Goal: Complete application form: Complete application form

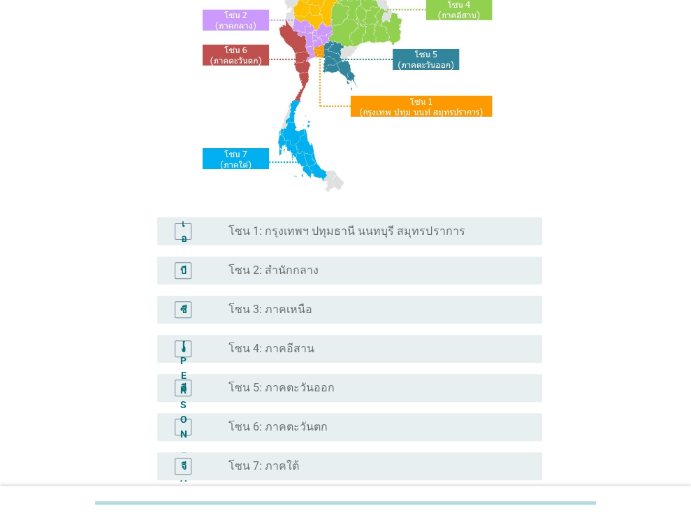
scroll to position [206, 0]
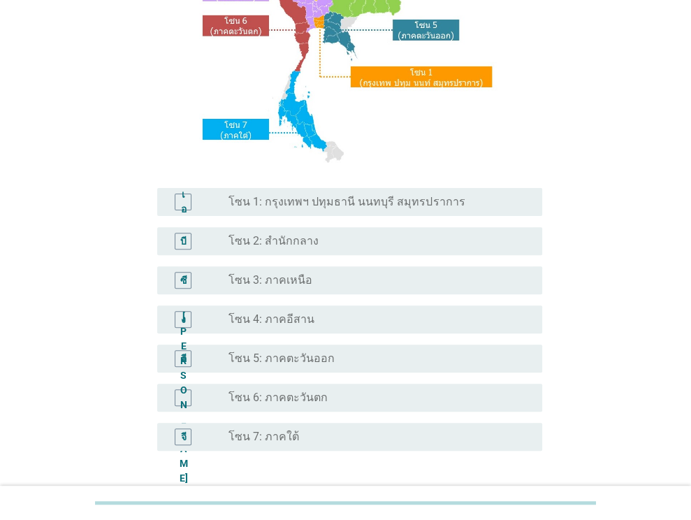
click at [256, 281] on font "โซน 3: ภาคเหนือ" at bounding box center [270, 279] width 84 height 13
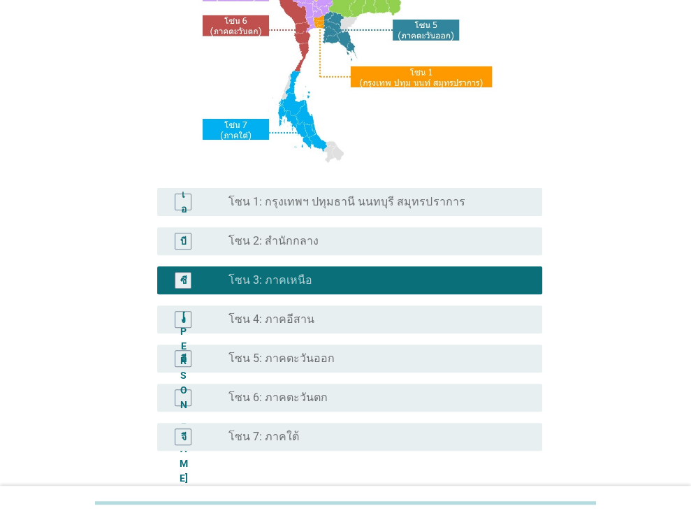
scroll to position [317, 0]
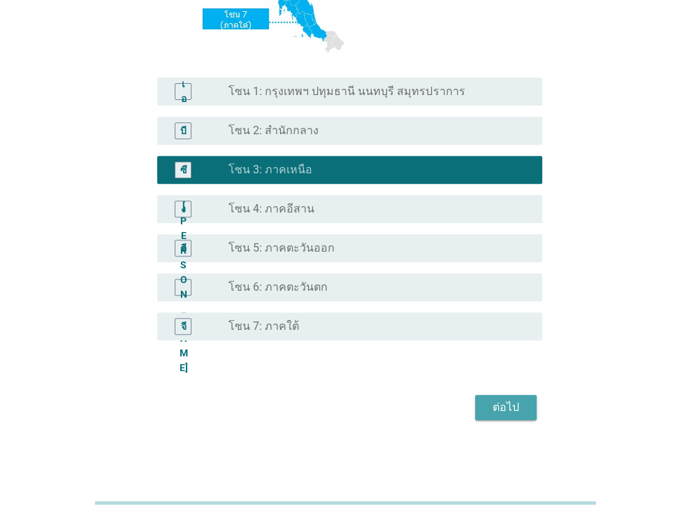
click at [528, 411] on button "ต่อไป" at bounding box center [505, 407] width 61 height 25
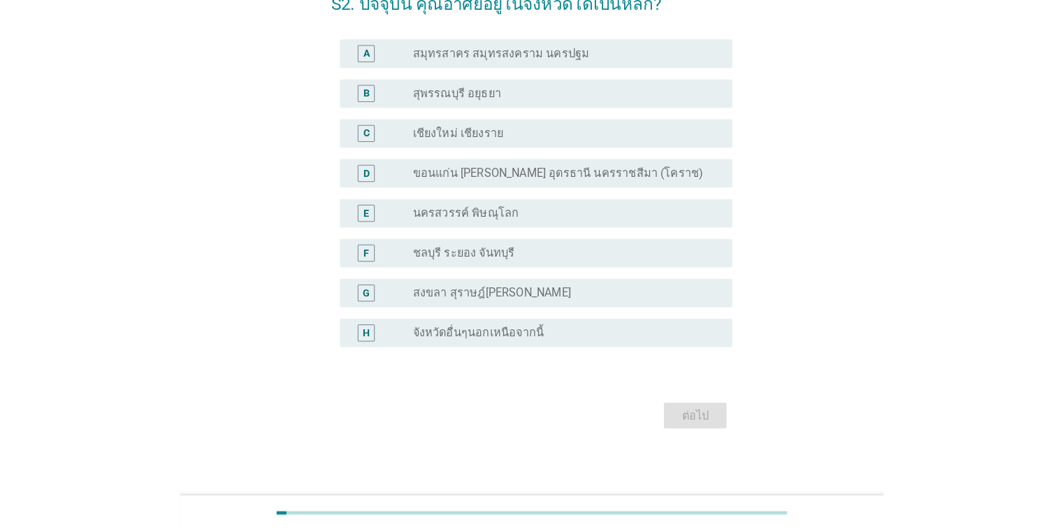
scroll to position [0, 0]
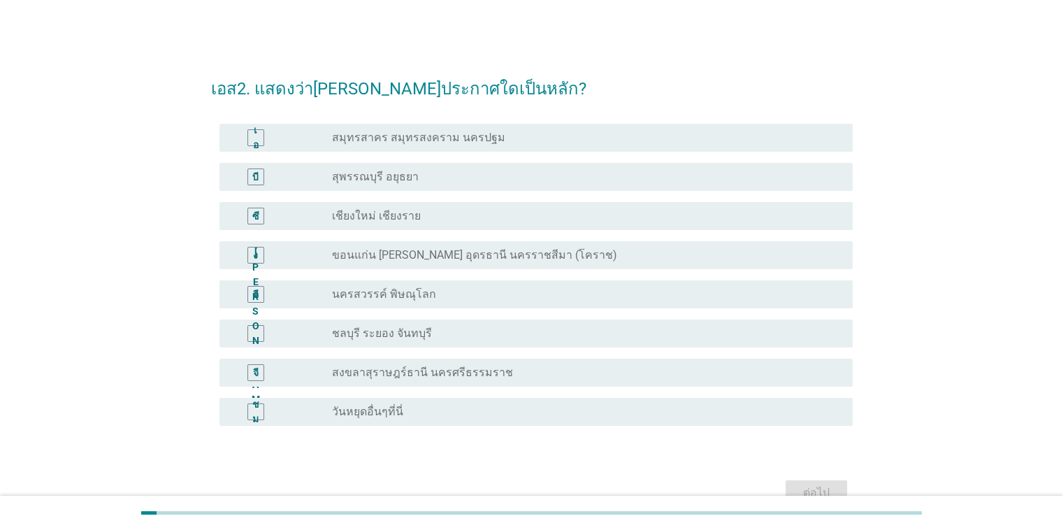
click at [393, 410] on font "วันหยุดอื่นๆที่นี่" at bounding box center [367, 411] width 71 height 13
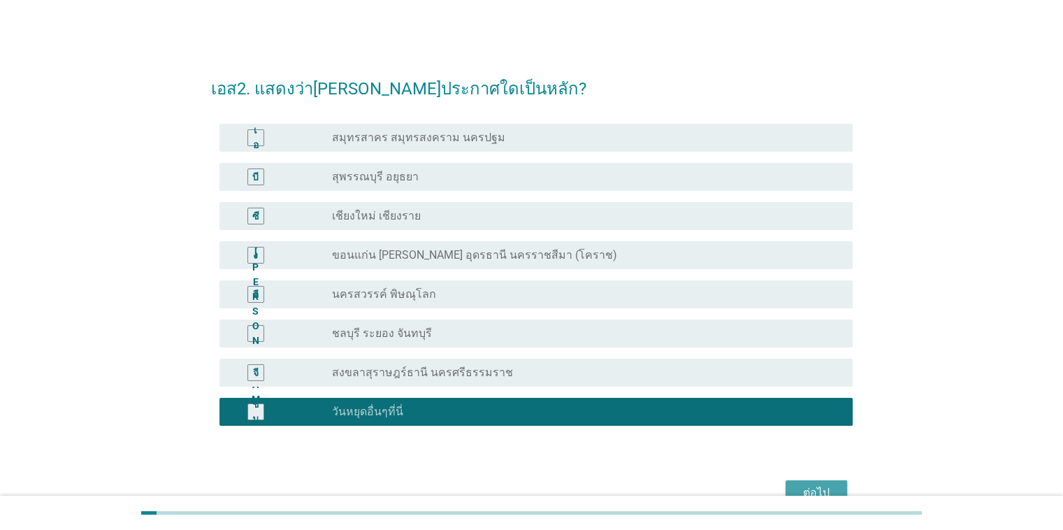
click at [690, 487] on div "ต่อไป" at bounding box center [816, 492] width 39 height 17
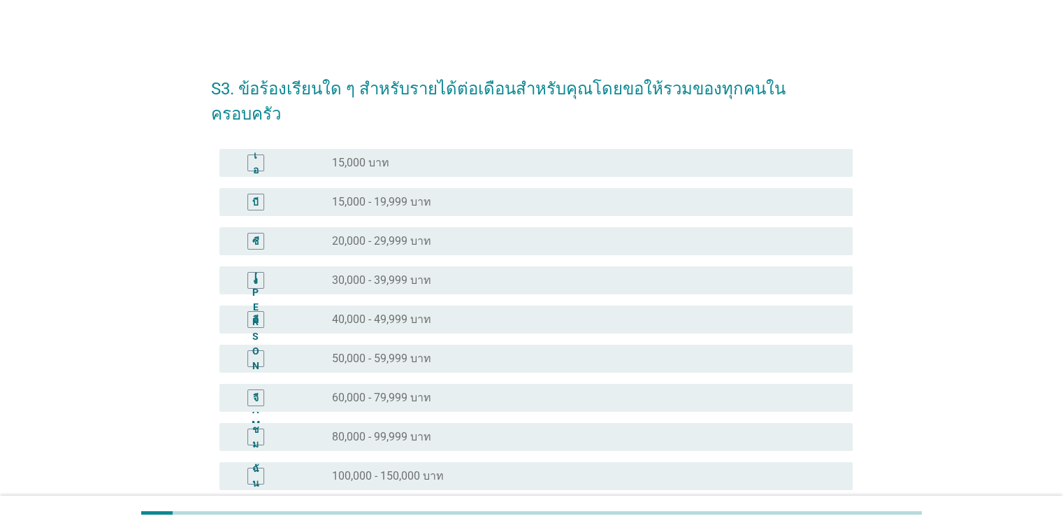
click at [363, 391] on font "60,000 - 79,999 บาท" at bounding box center [381, 397] width 99 height 13
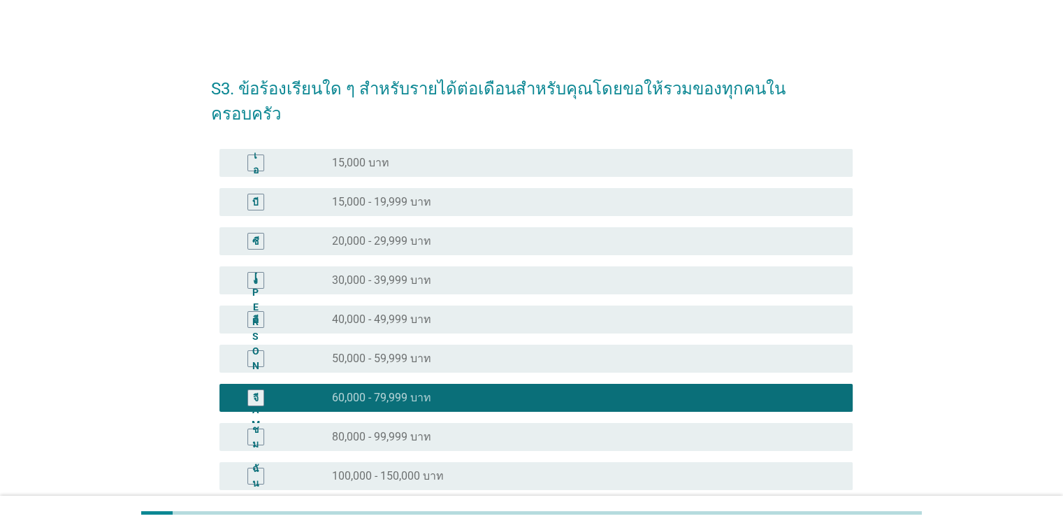
scroll to position [193, 0]
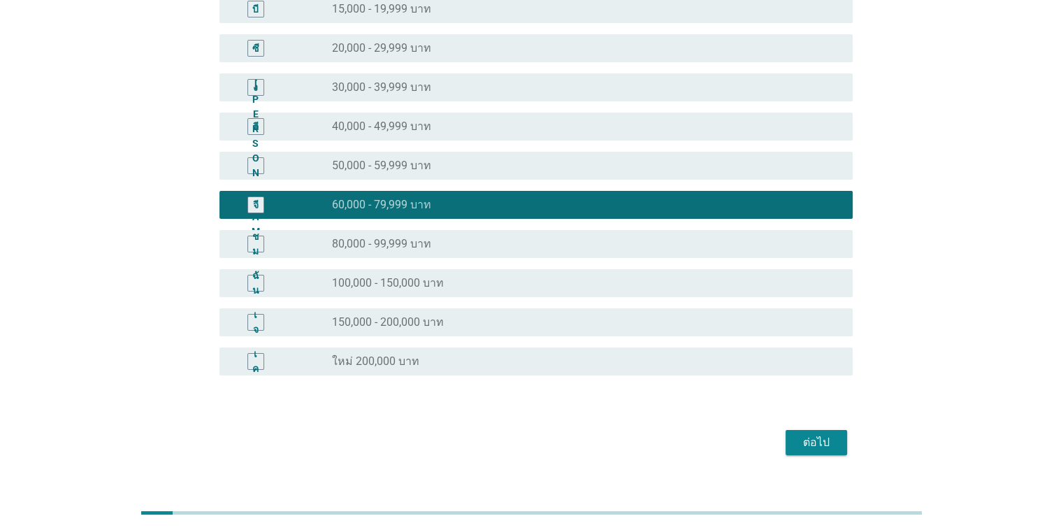
click at [690, 435] on font "ต่อไป" at bounding box center [816, 441] width 27 height 13
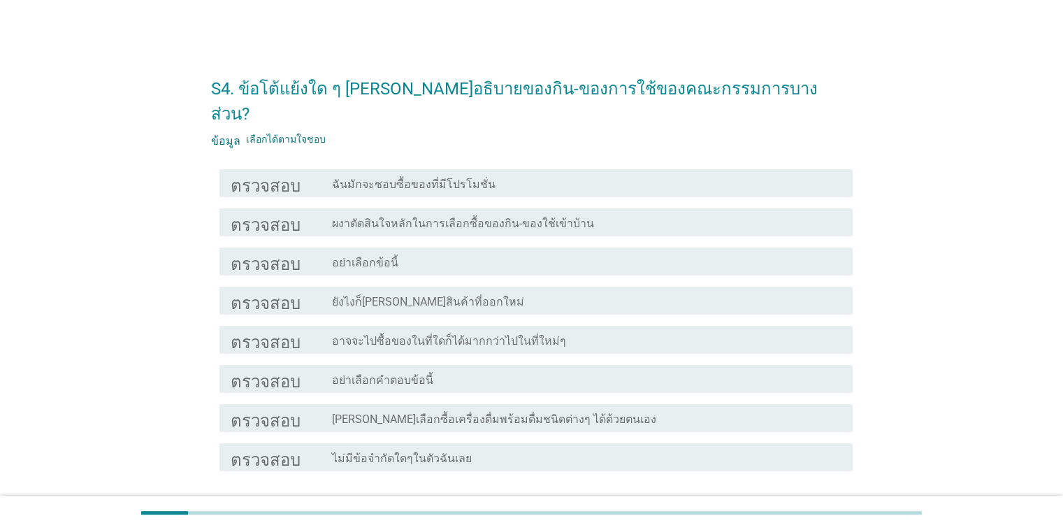
click at [342, 177] on font "ฉันมักจะชอบซื้อของที่มีโปรโมชั่น" at bounding box center [413, 183] width 163 height 13
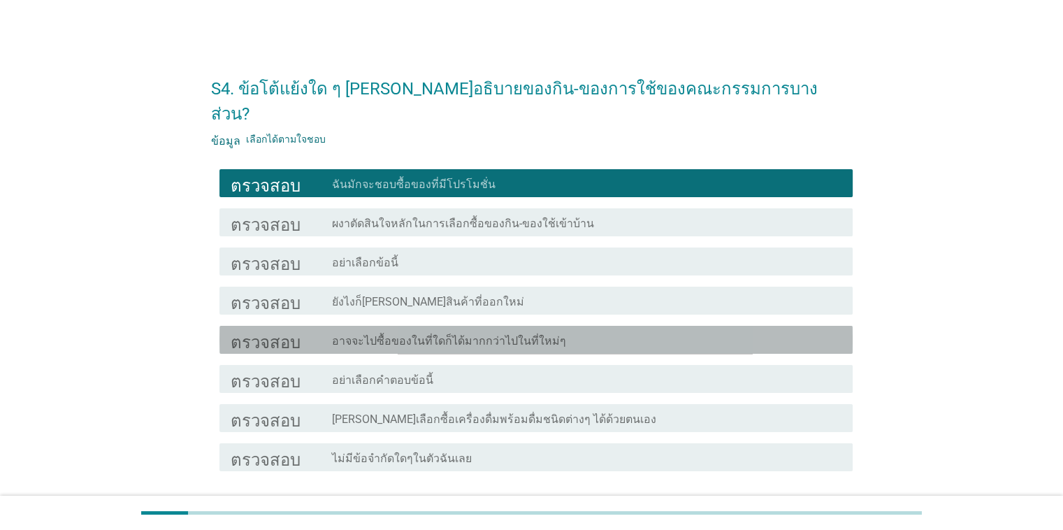
click at [363, 334] on font "อาจจะไปซื้อของในที่ใดก็ได้มากกว่าไปในที่ใหม่ๆ" at bounding box center [449, 340] width 234 height 13
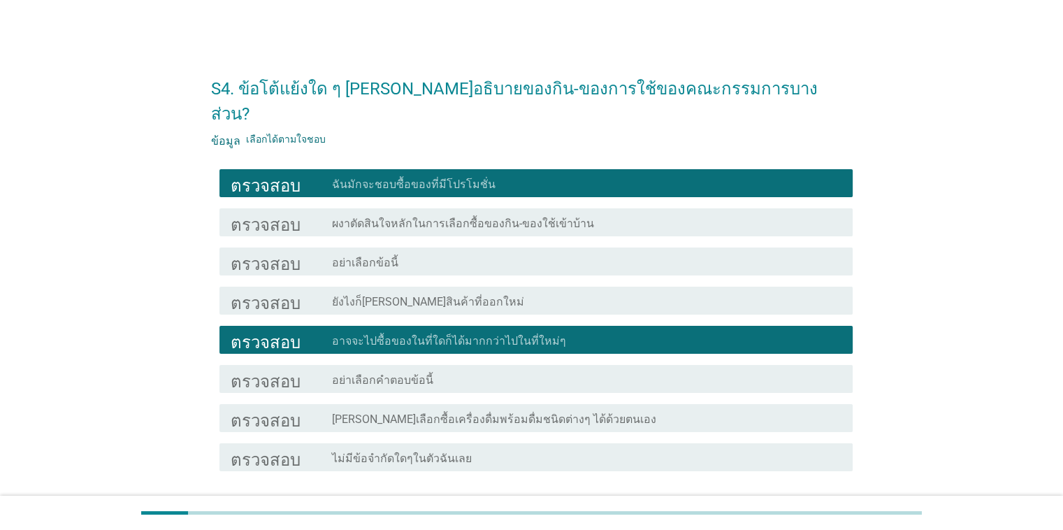
drag, startPoint x: 602, startPoint y: 395, endPoint x: 609, endPoint y: 398, distance: 8.2
click at [601, 412] on font "[PERSON_NAME]เลือกซื้อเครื่องดื่มพร้อมดื่มชนิดต่างๆ ได้ด้วยตนเอง" at bounding box center [494, 418] width 324 height 13
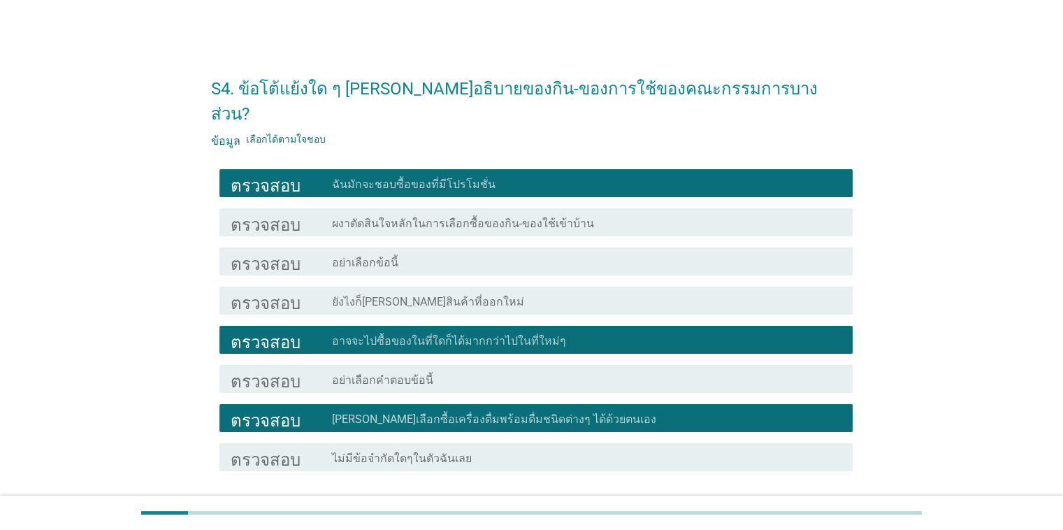
click at [690, 514] on font "ต่อไป" at bounding box center [816, 520] width 27 height 13
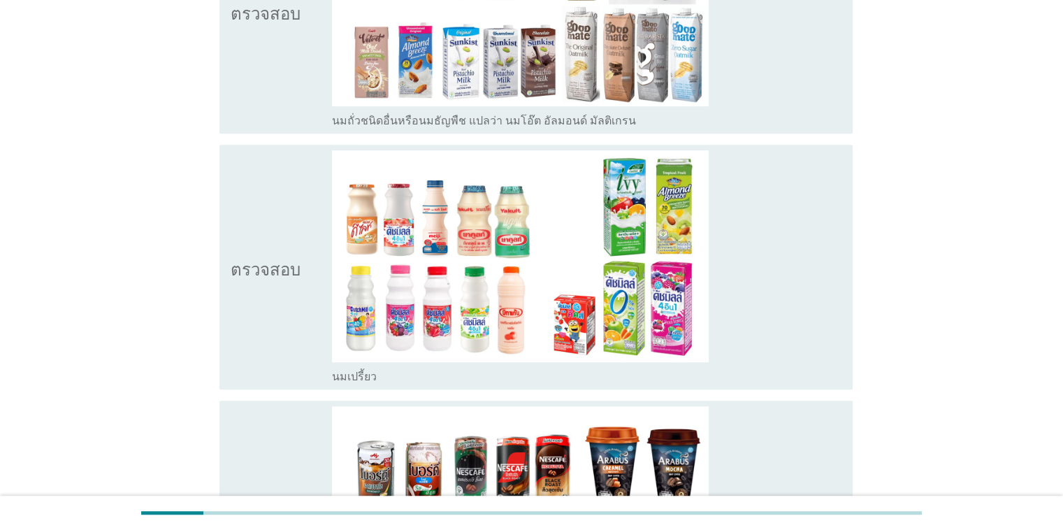
scroll to position [617, 0]
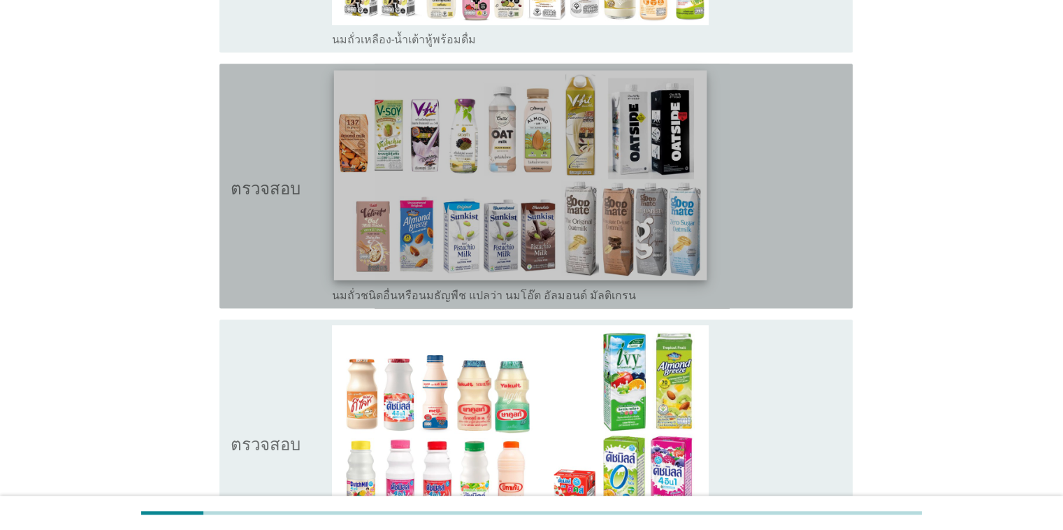
click at [491, 166] on img at bounding box center [520, 175] width 373 height 210
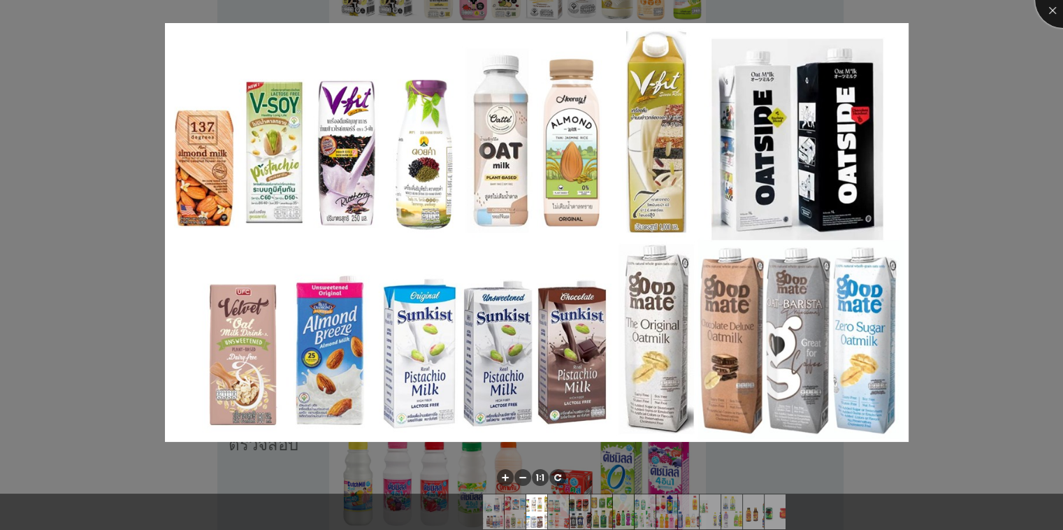
click at [690, 8] on div at bounding box center [1063, 0] width 56 height 56
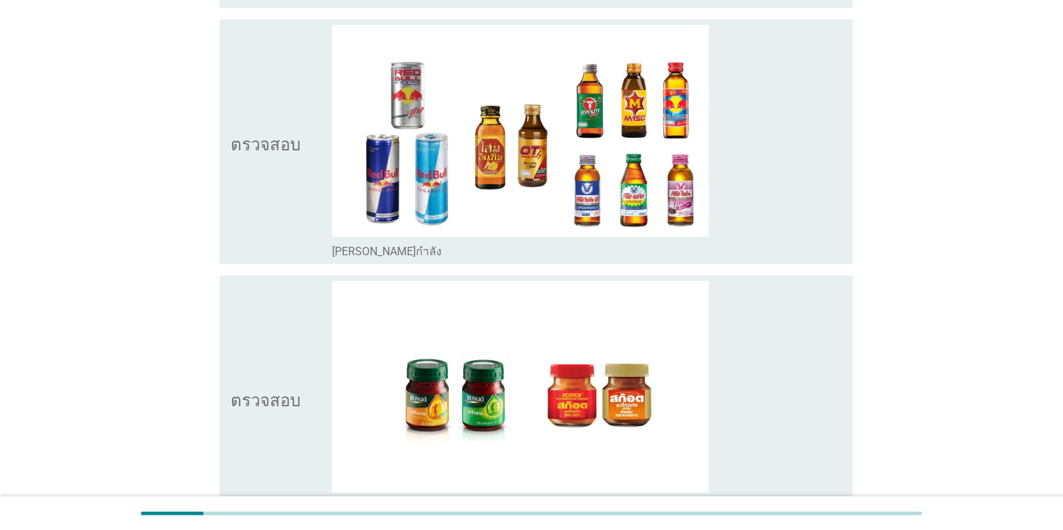
scroll to position [3407, 0]
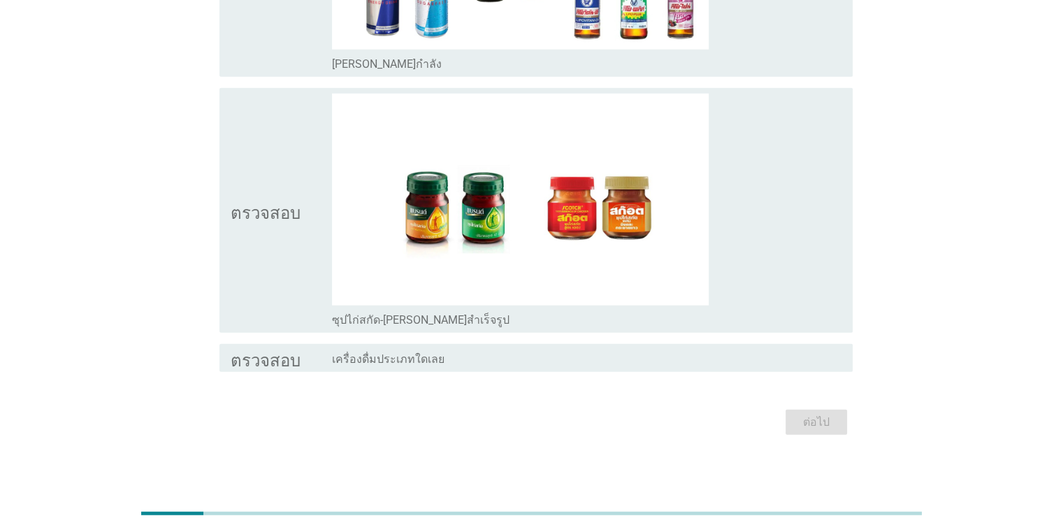
click at [690, 424] on div "ต่อไป" at bounding box center [531, 422] width 641 height 34
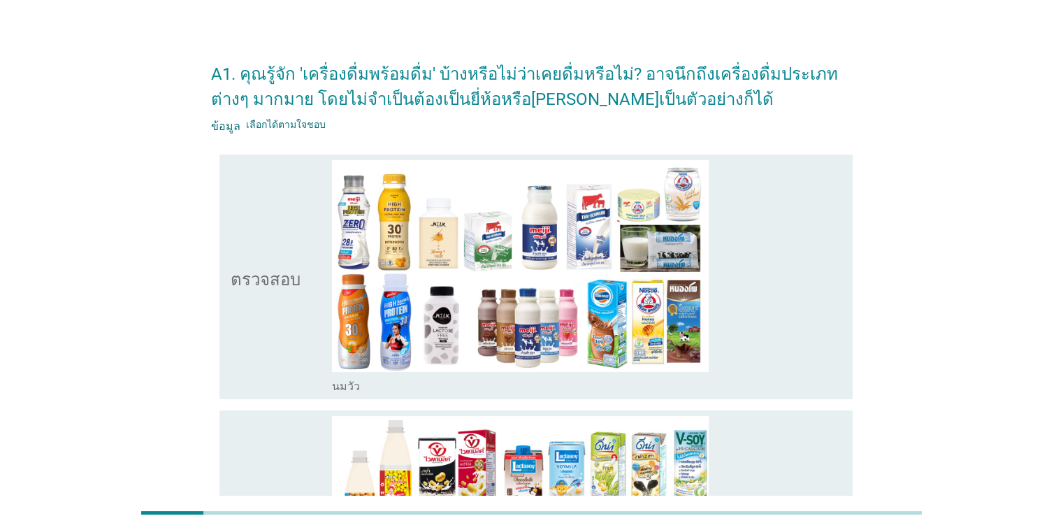
scroll to position [0, 0]
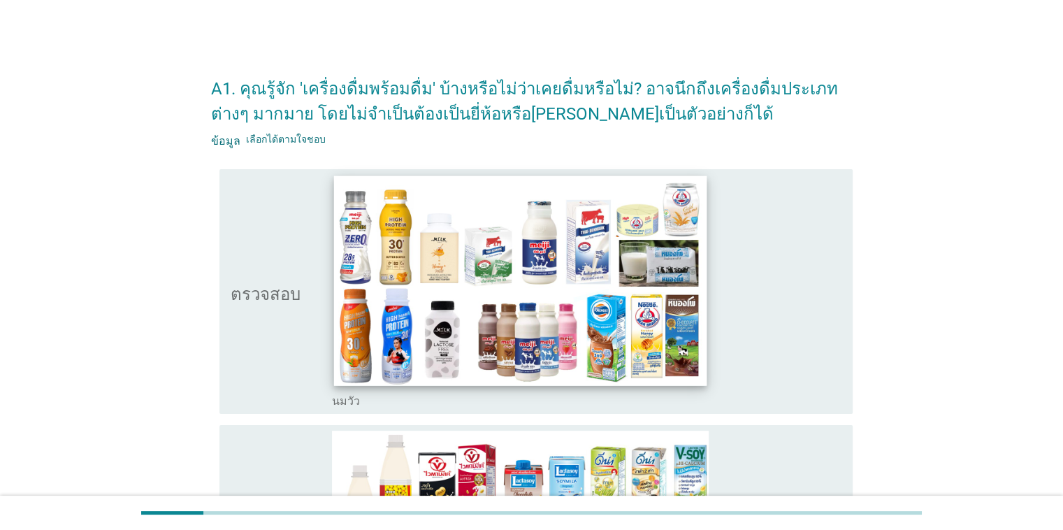
click at [532, 280] on img at bounding box center [520, 280] width 373 height 210
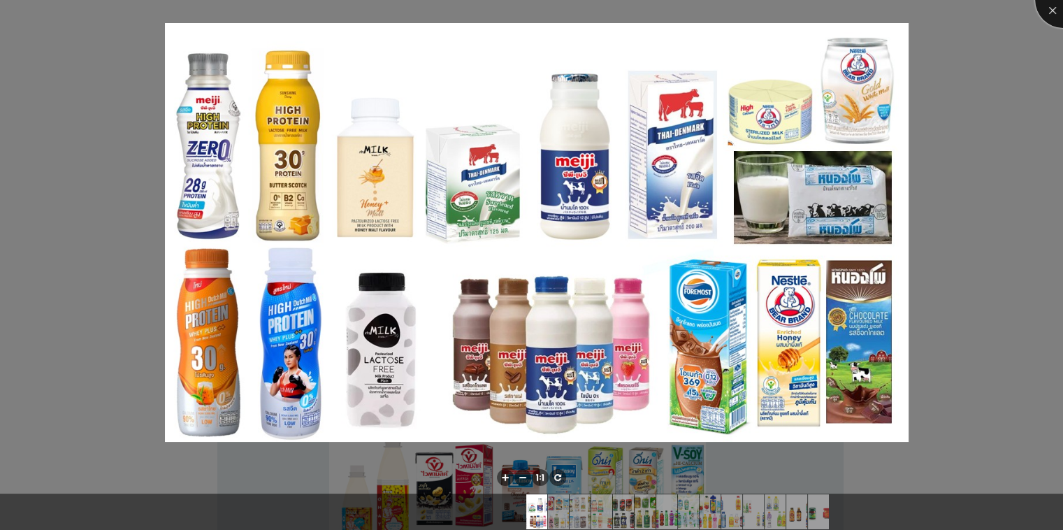
click at [690, 13] on div at bounding box center [1063, 0] width 56 height 56
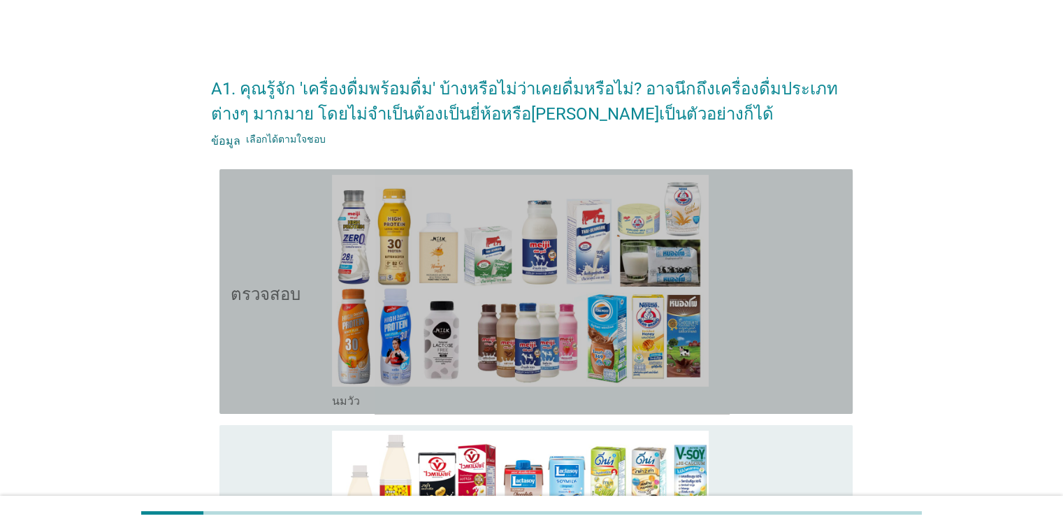
click at [231, 317] on icon "ตรวจสอบ" at bounding box center [266, 291] width 70 height 233
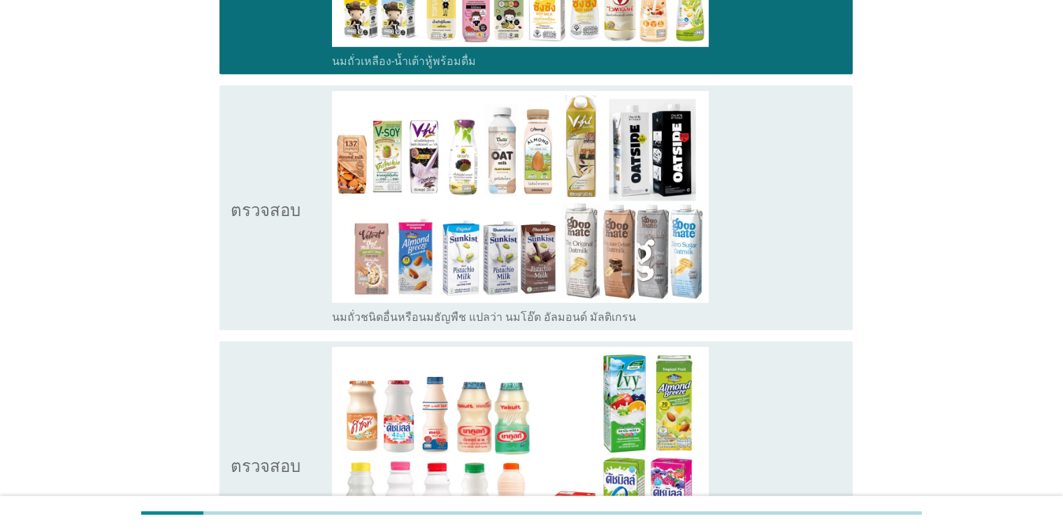
scroll to position [613, 0]
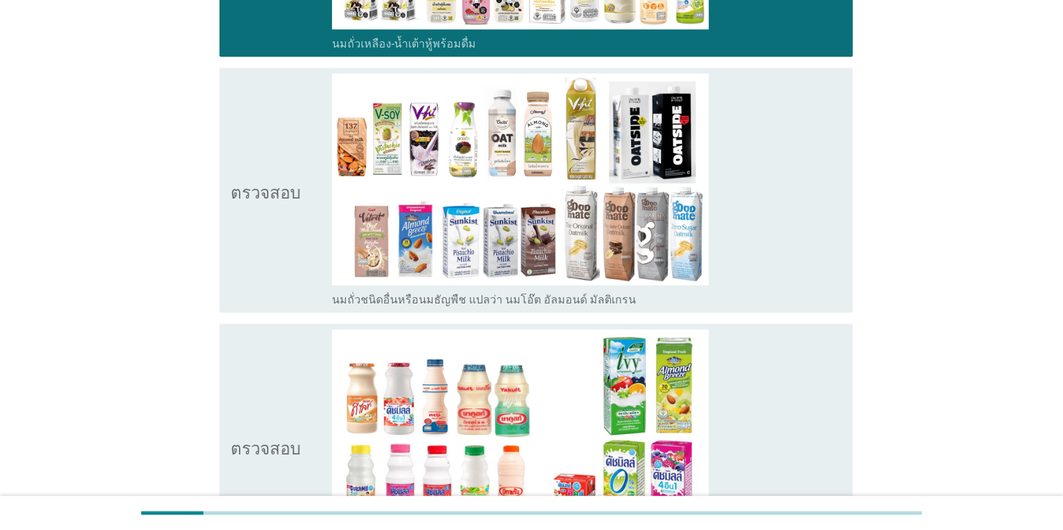
click at [241, 173] on icon "ตรวจสอบ" at bounding box center [266, 189] width 70 height 233
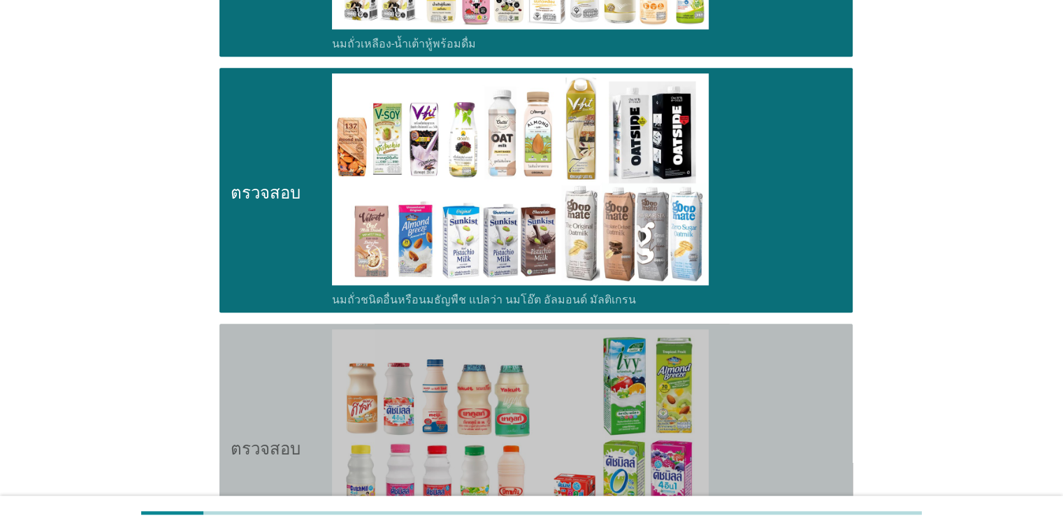
click at [254, 421] on icon "ตรวจสอบ" at bounding box center [266, 445] width 70 height 233
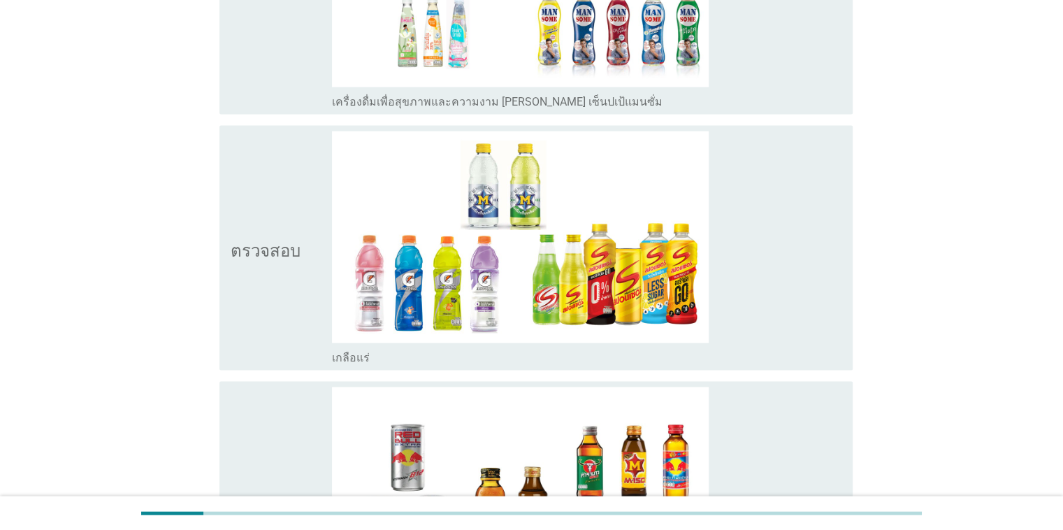
scroll to position [3407, 0]
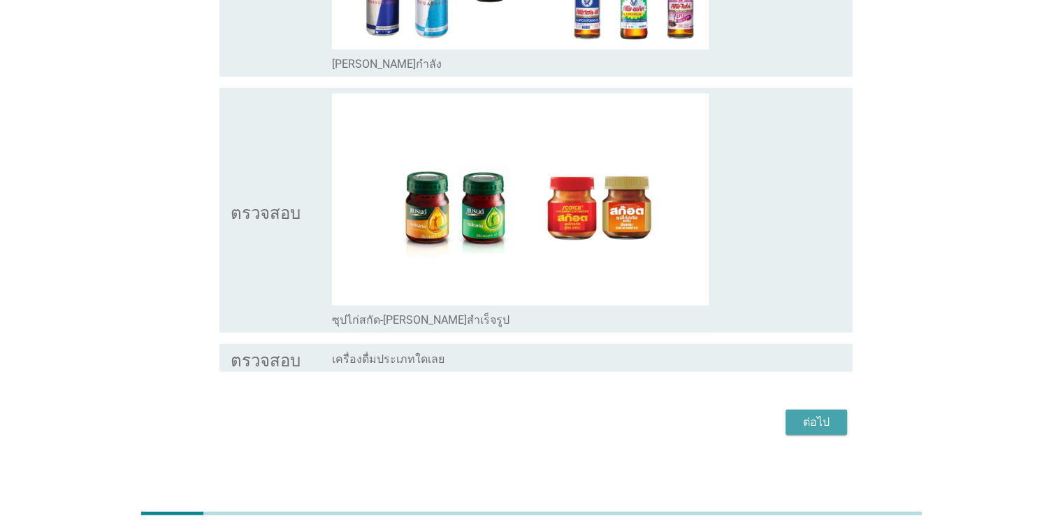
click at [690, 418] on font "ต่อไป" at bounding box center [816, 421] width 27 height 13
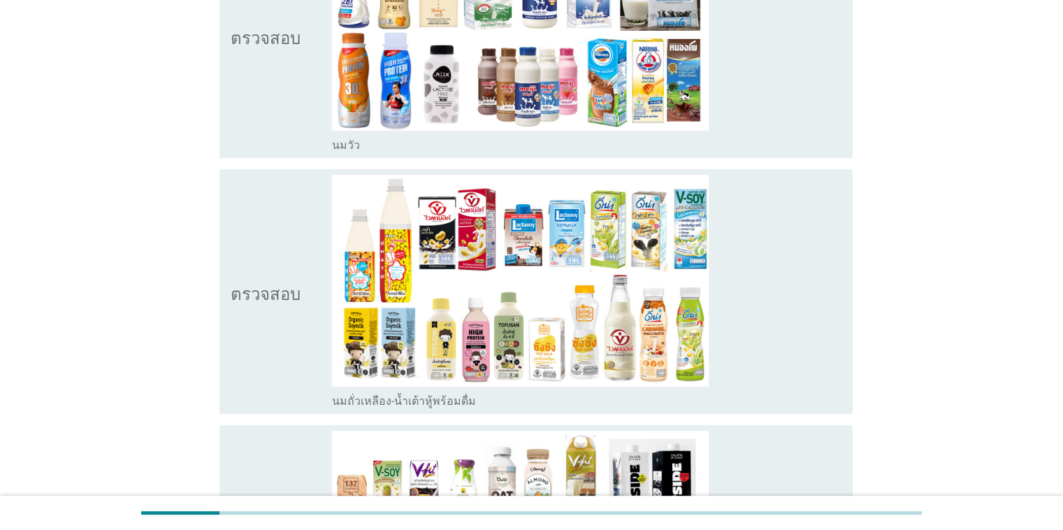
scroll to position [244, 0]
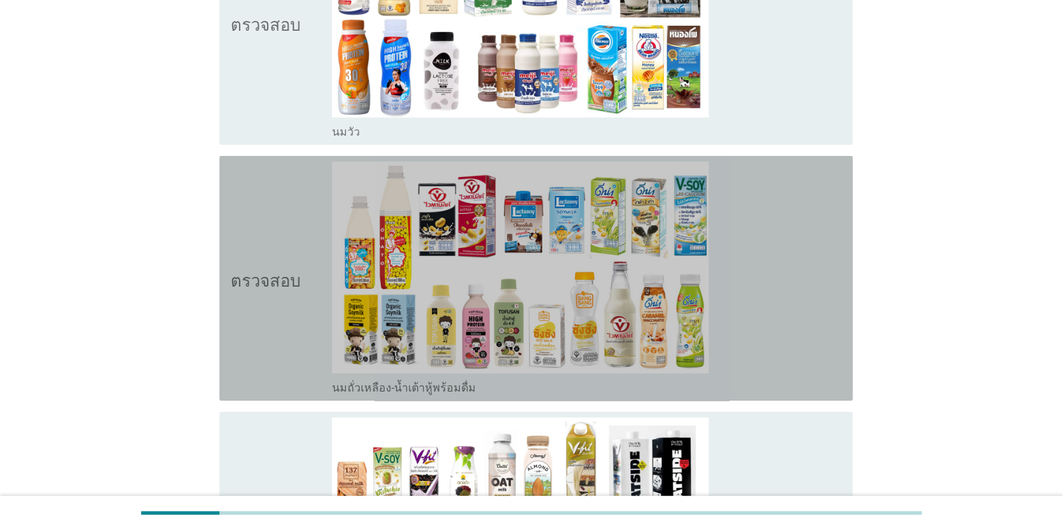
click at [260, 295] on icon "ตรวจสอบ" at bounding box center [266, 277] width 70 height 233
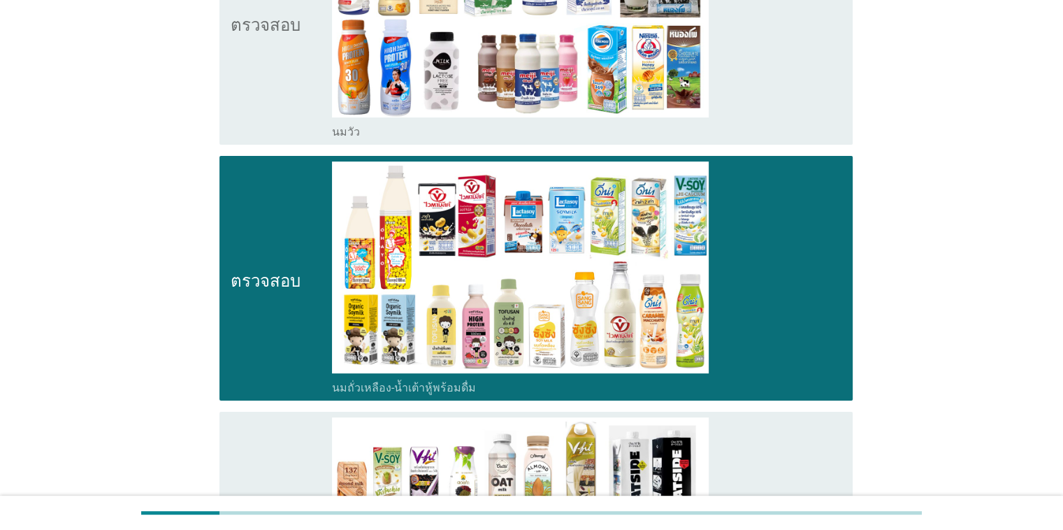
click at [260, 437] on icon "ตรวจสอบ" at bounding box center [266, 533] width 70 height 233
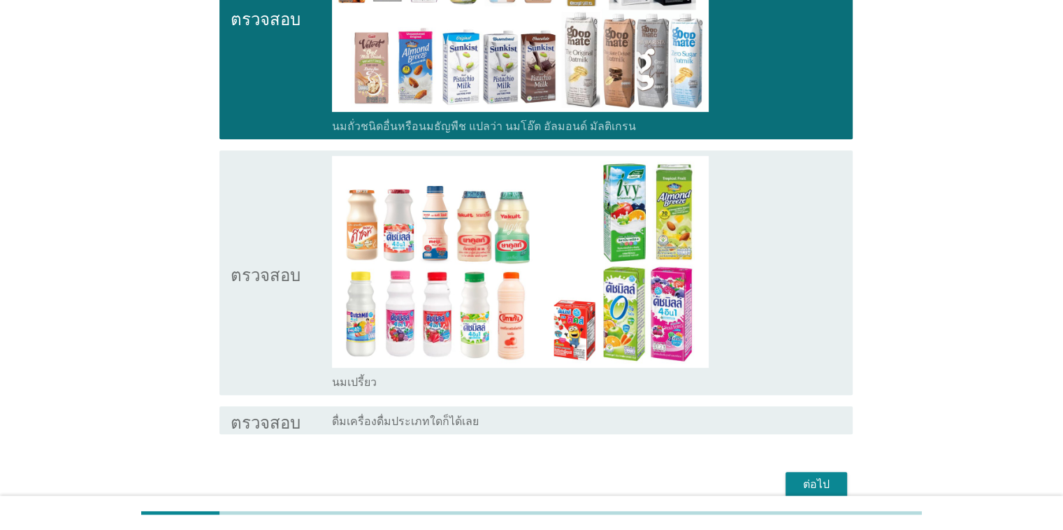
scroll to position [827, 0]
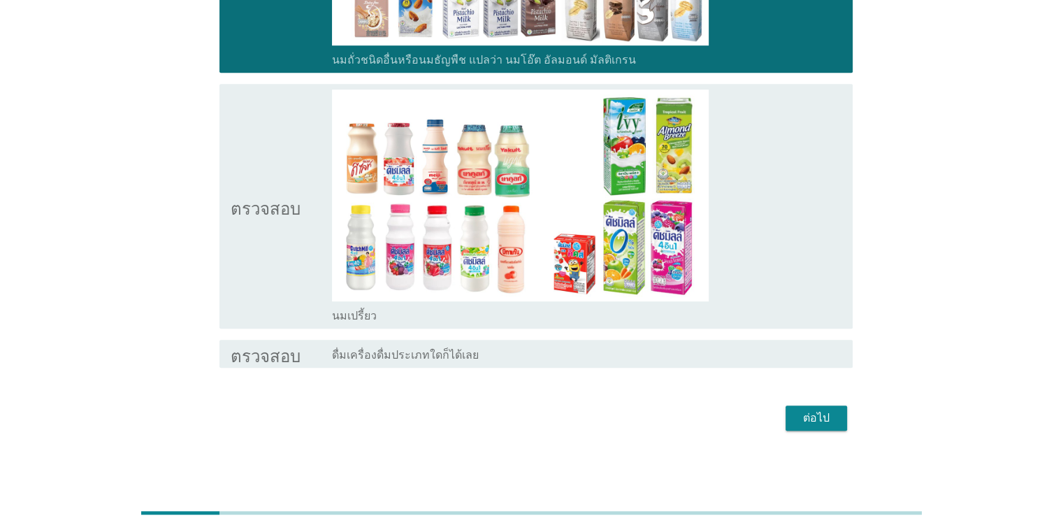
click at [274, 194] on icon "ตรวจสอบ" at bounding box center [266, 205] width 70 height 233
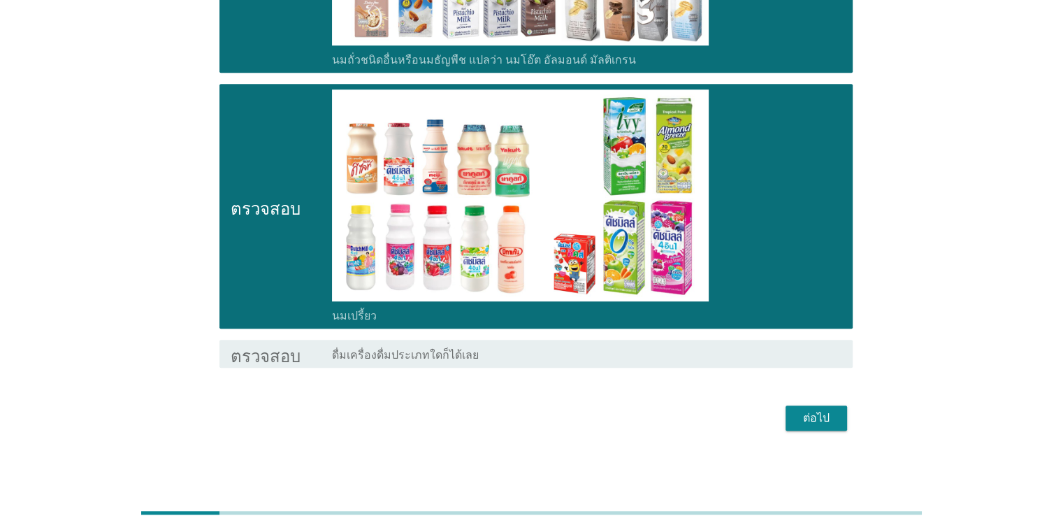
click at [690, 416] on font "ต่อไป" at bounding box center [816, 417] width 27 height 13
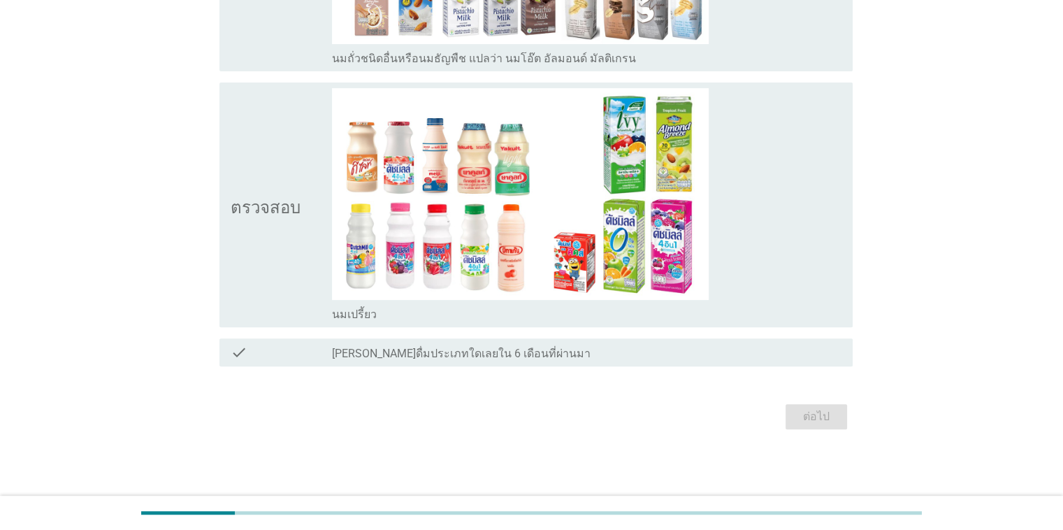
scroll to position [0, 0]
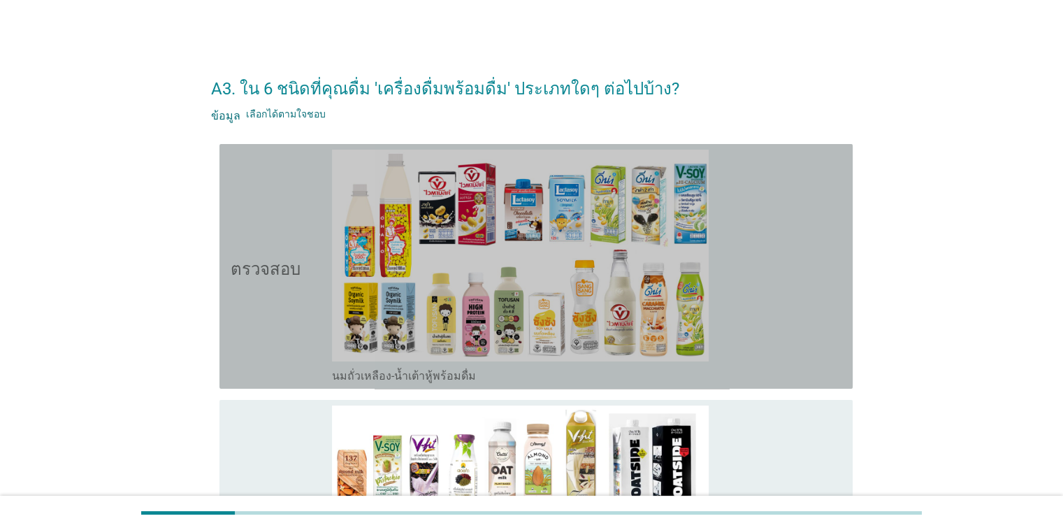
click at [319, 335] on div "ตรวจสอบ" at bounding box center [282, 266] width 102 height 233
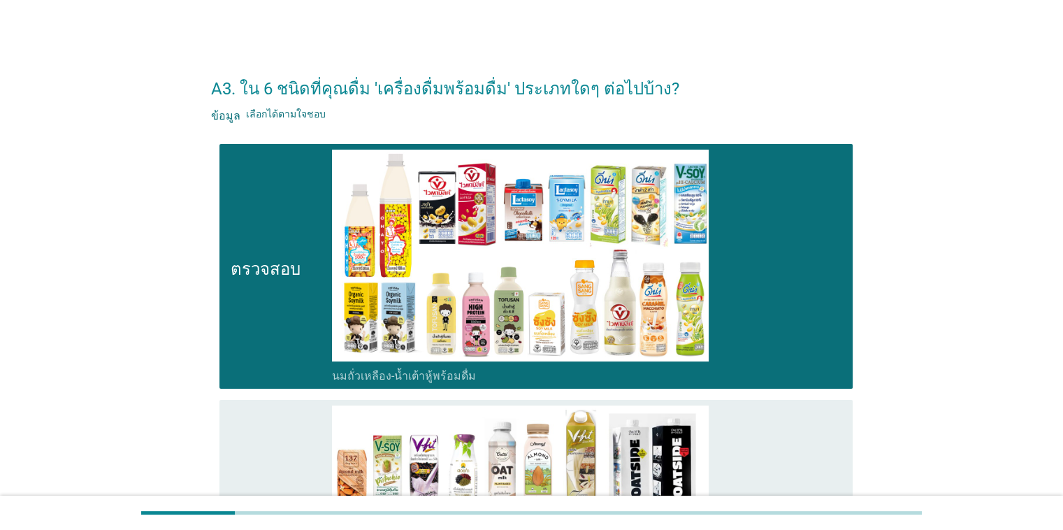
drag, startPoint x: 283, startPoint y: 436, endPoint x: 311, endPoint y: 429, distance: 28.8
click at [282, 436] on icon "ตรวจสอบ" at bounding box center [266, 521] width 70 height 233
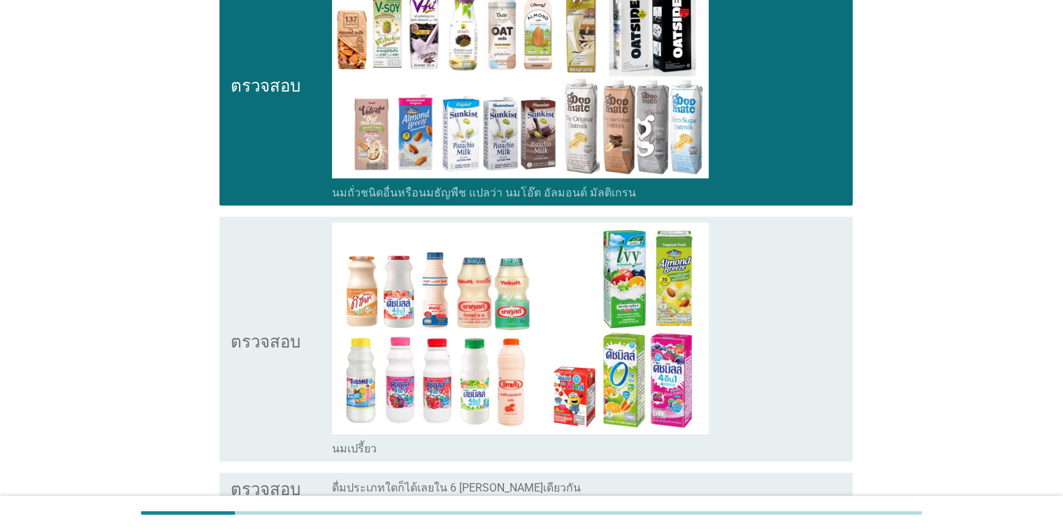
scroll to position [452, 0]
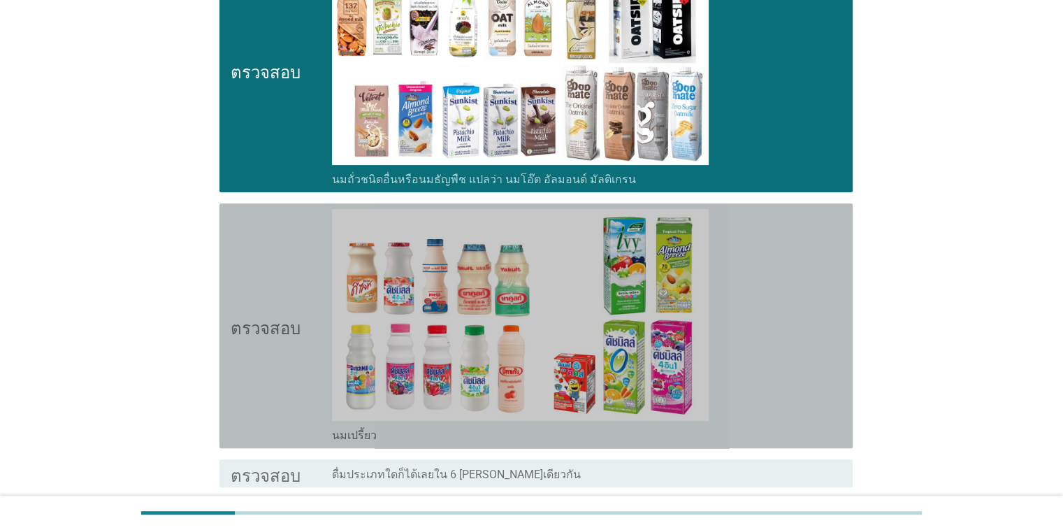
click at [254, 319] on font "ตรวจสอบ" at bounding box center [266, 325] width 70 height 17
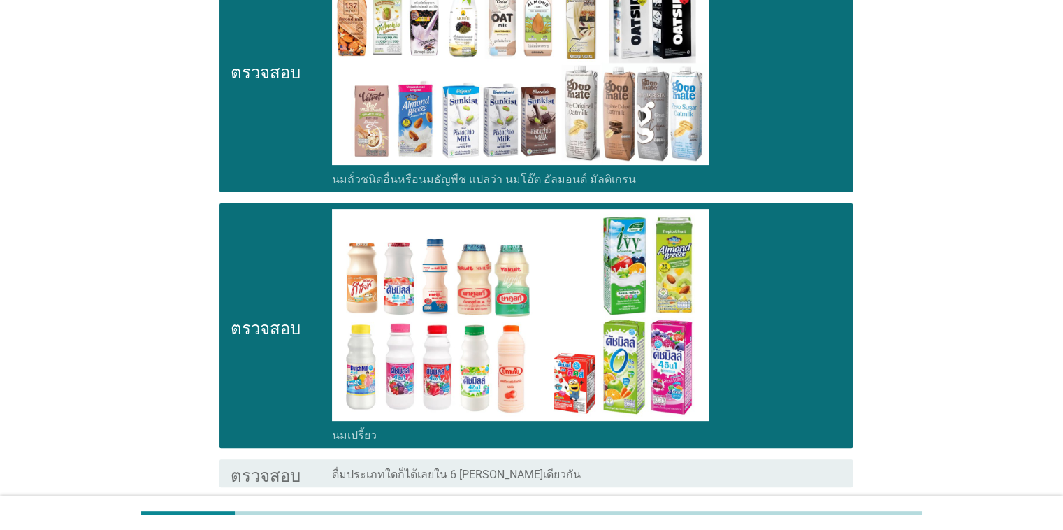
drag, startPoint x: 1061, startPoint y: 310, endPoint x: 1063, endPoint y: 398, distance: 88.8
click at [690, 398] on html "A3. ใน 6 ชนิดที่คุณดื่ม 'เครื่องดื่มพร้อมดื่ม' ประเภทใดๆ ต่อไปบ้าง? ข้อมูล เลือ…" at bounding box center [531, 82] width 1063 height 1068
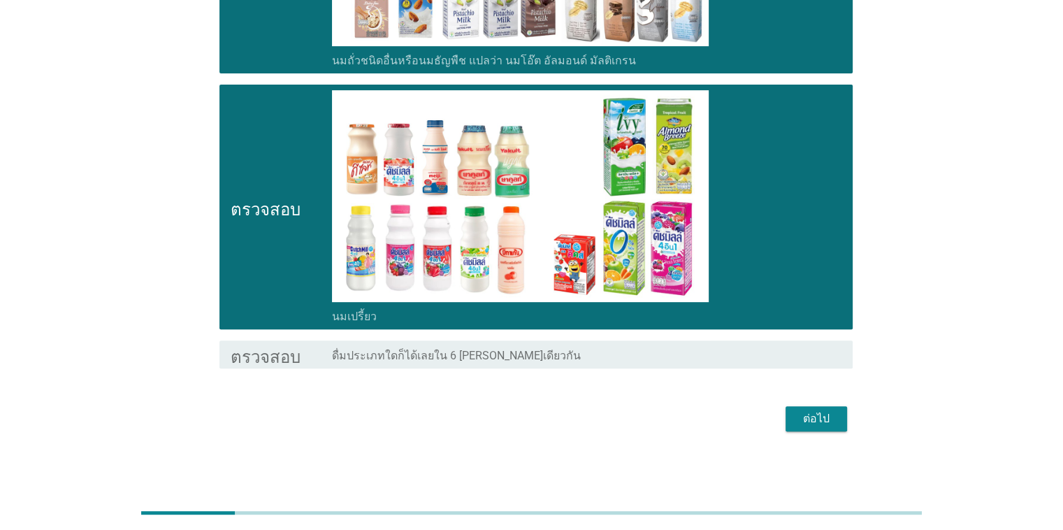
click at [690, 421] on font "ต่อไป" at bounding box center [816, 418] width 27 height 13
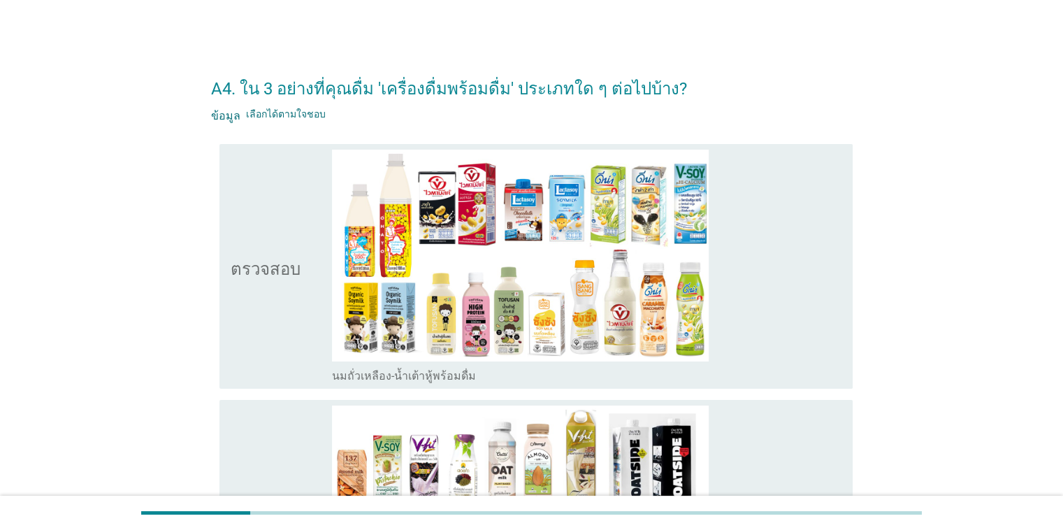
click at [298, 270] on div "ตรวจสอบ" at bounding box center [282, 266] width 102 height 233
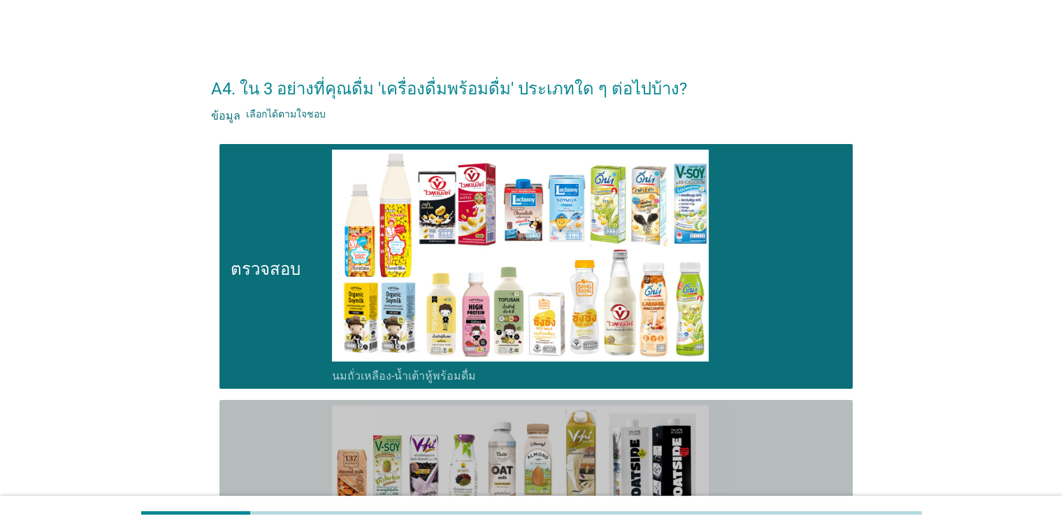
click at [277, 432] on icon "ตรวจสอบ" at bounding box center [266, 521] width 70 height 233
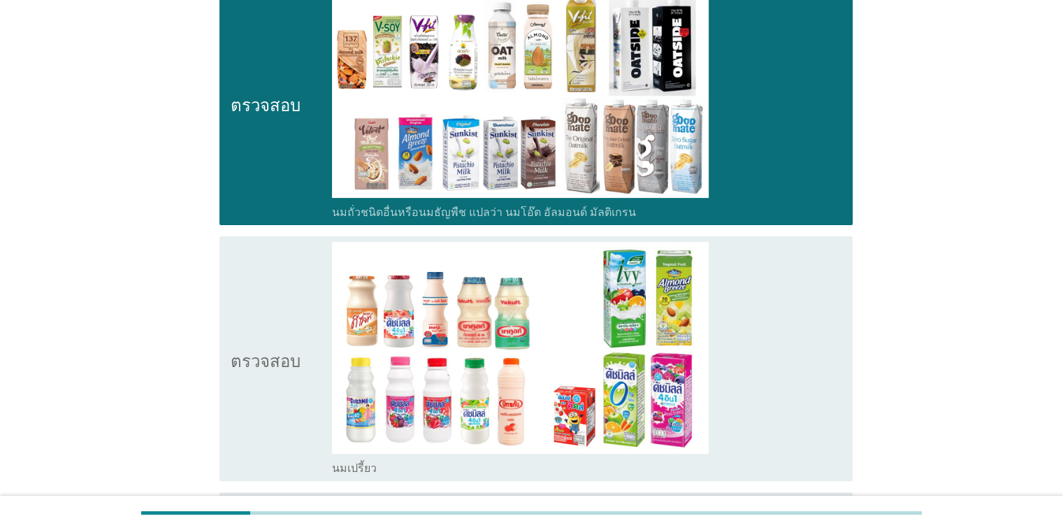
scroll to position [537, 0]
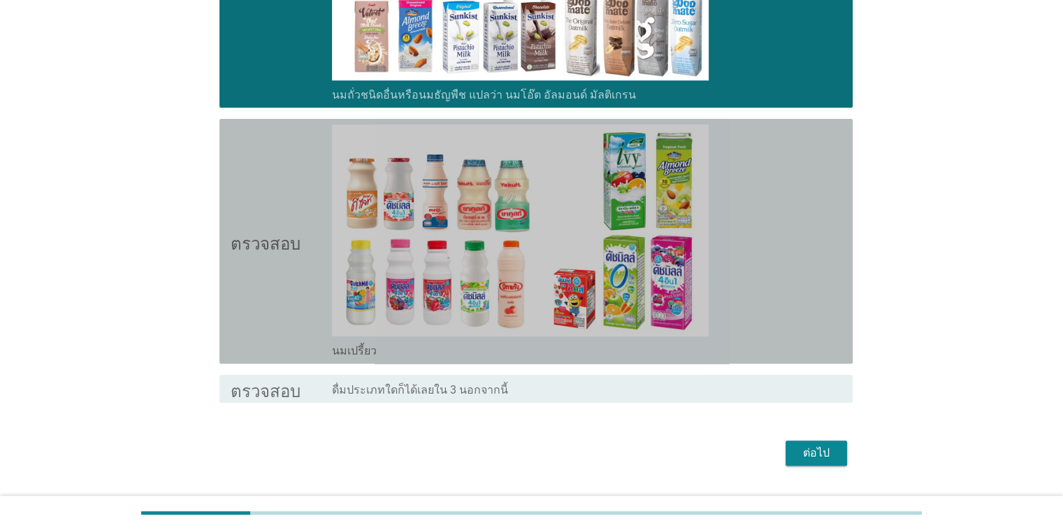
click at [310, 258] on div "ตรวจสอบ" at bounding box center [282, 240] width 102 height 233
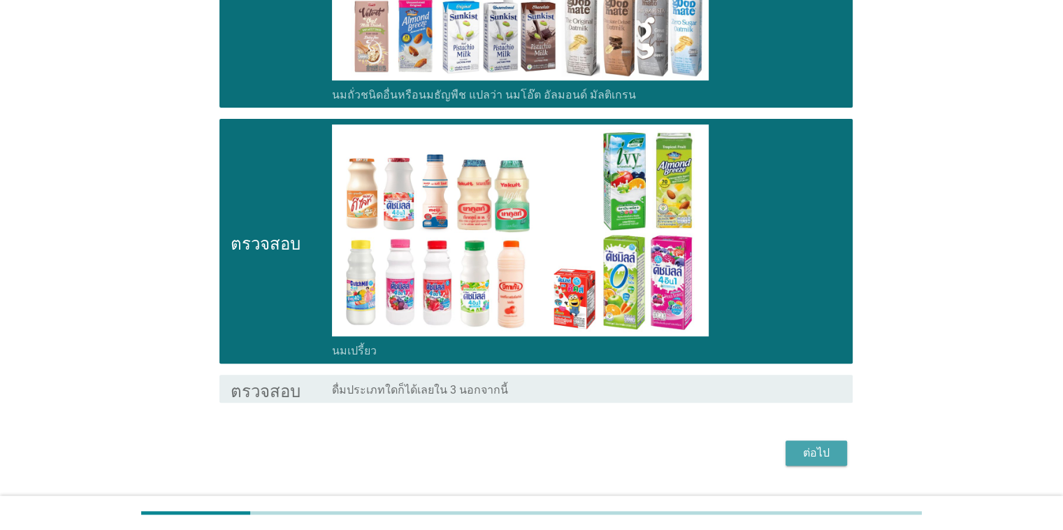
click at [690, 443] on button "ต่อไป" at bounding box center [815, 452] width 61 height 25
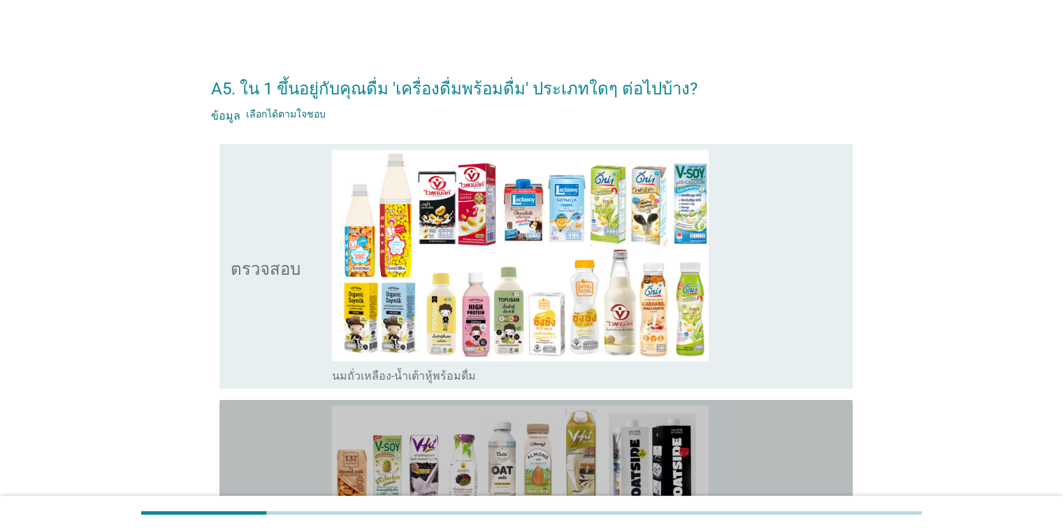
click at [306, 454] on div "ตรวจสอบ" at bounding box center [282, 521] width 102 height 233
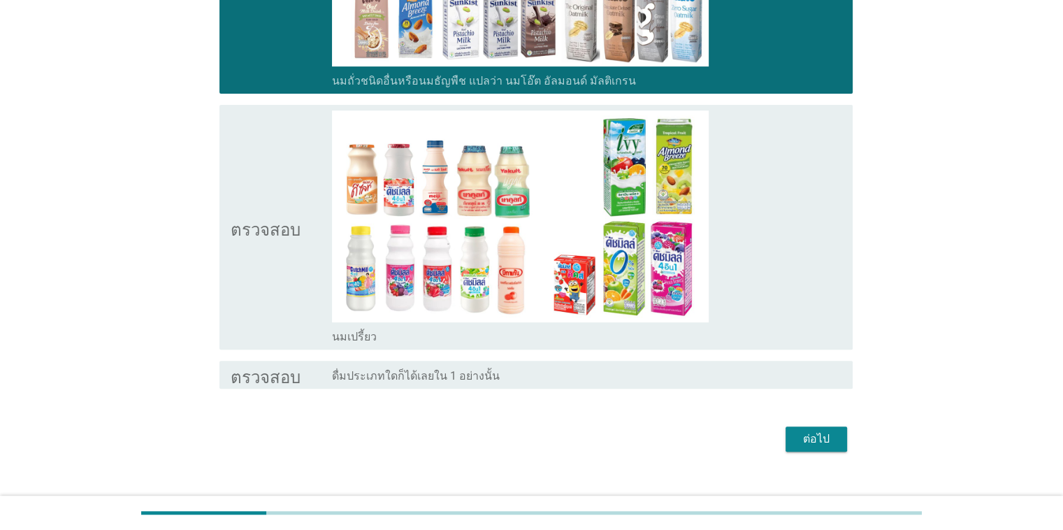
scroll to position [552, 0]
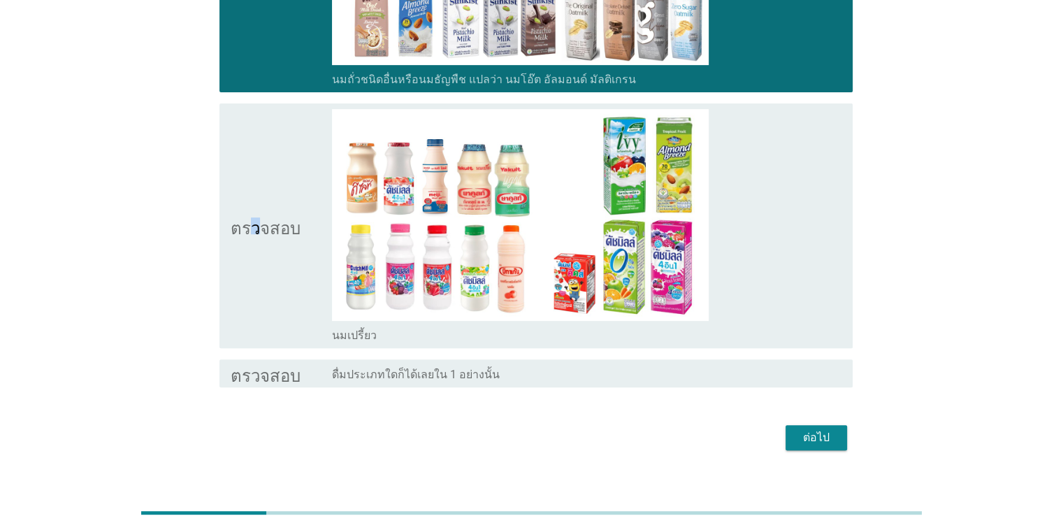
click at [252, 175] on icon "ตรวจสอบ" at bounding box center [266, 225] width 70 height 233
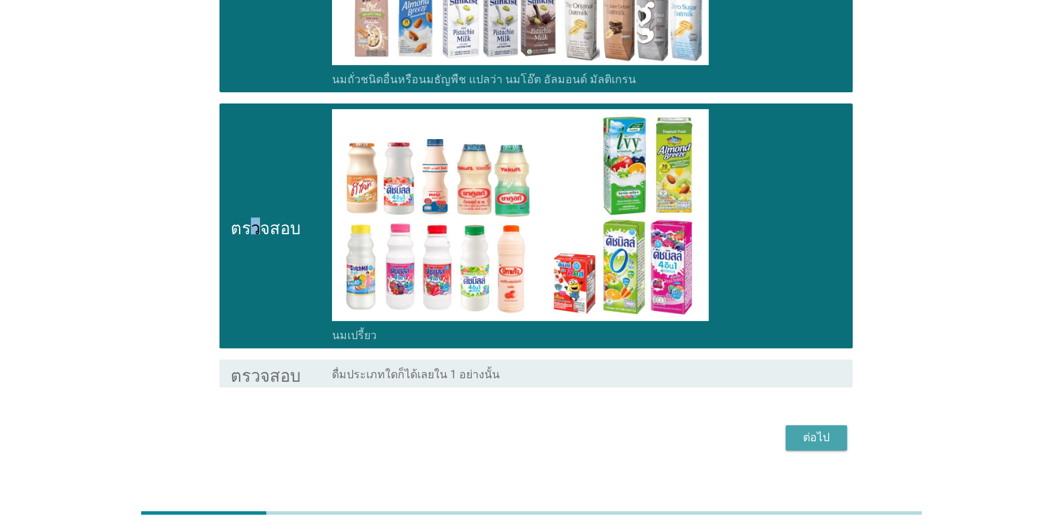
click at [690, 430] on font "ต่อไป" at bounding box center [816, 436] width 27 height 13
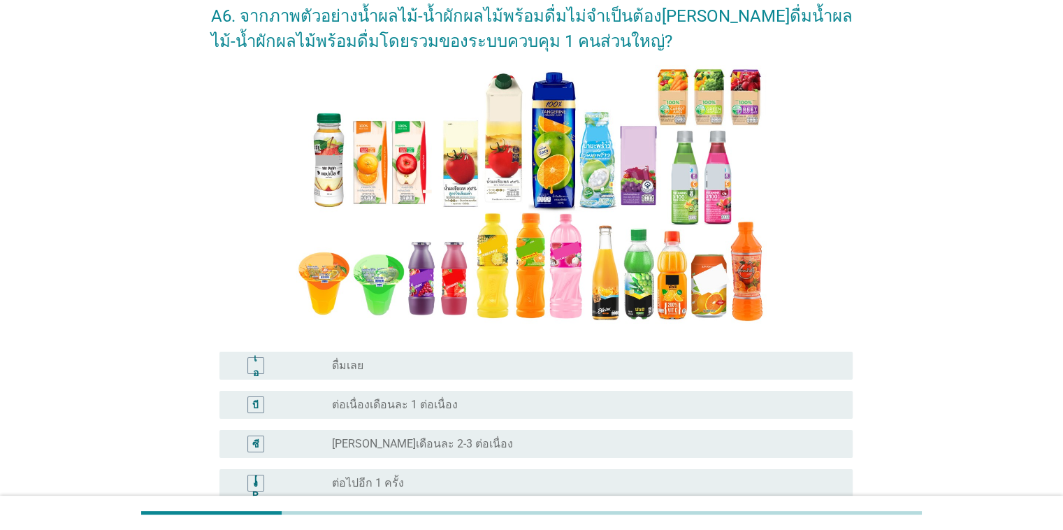
scroll to position [81, 0]
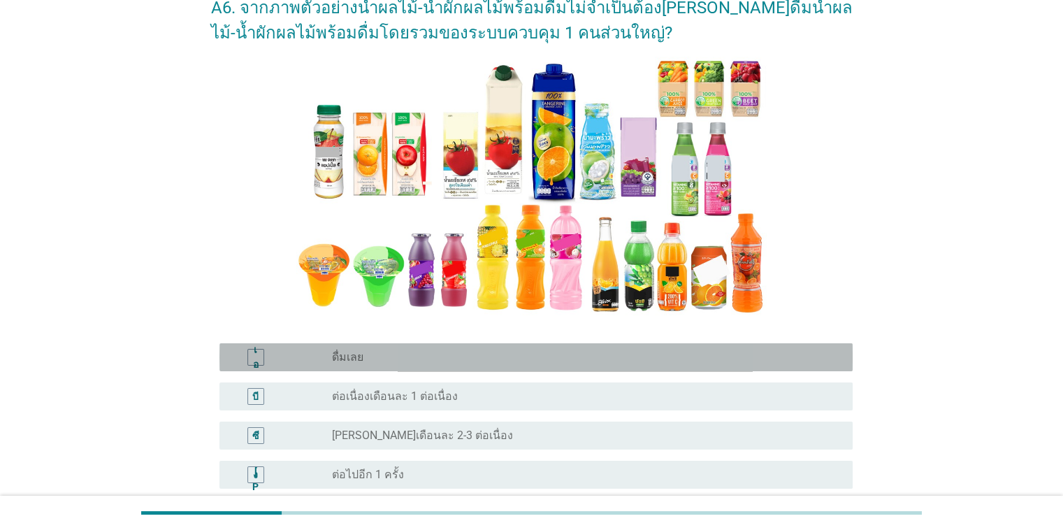
click at [351, 354] on font "ดื่มเลย" at bounding box center [347, 356] width 31 height 13
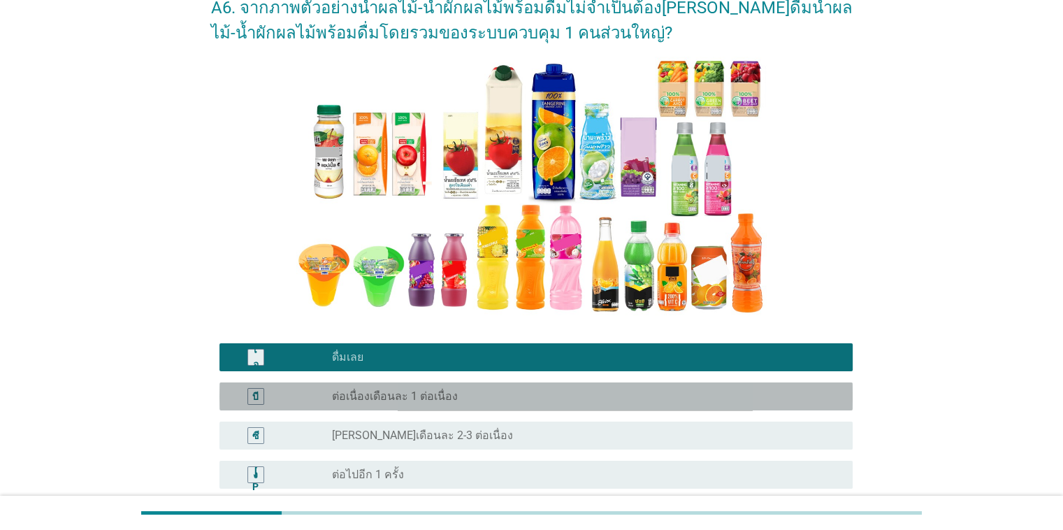
click at [358, 398] on font "ต่อเนื่องเดือนละ 1 ต่อเนื่อง" at bounding box center [395, 395] width 126 height 13
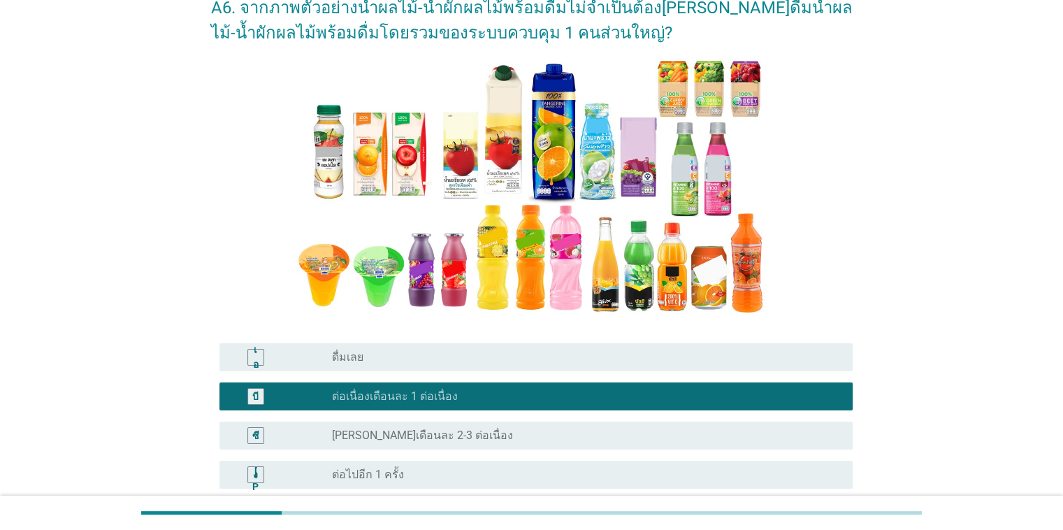
scroll to position [415, 0]
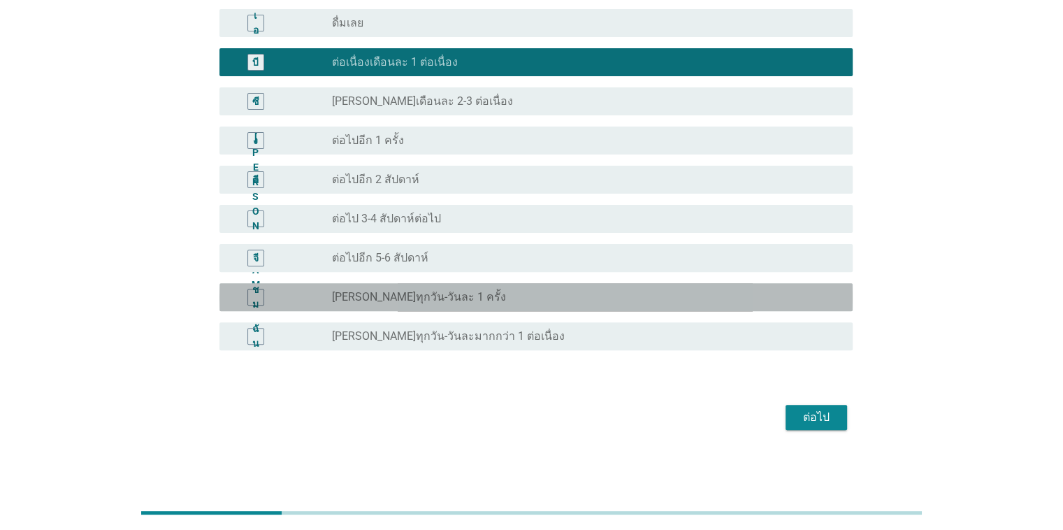
click at [439, 298] on div "ปุ่มวิทยุ[PERSON_NAME]เลือก [PERSON_NAME]ทุกวัน-วันละ 1 ครั้ง" at bounding box center [580, 297] width 497 height 14
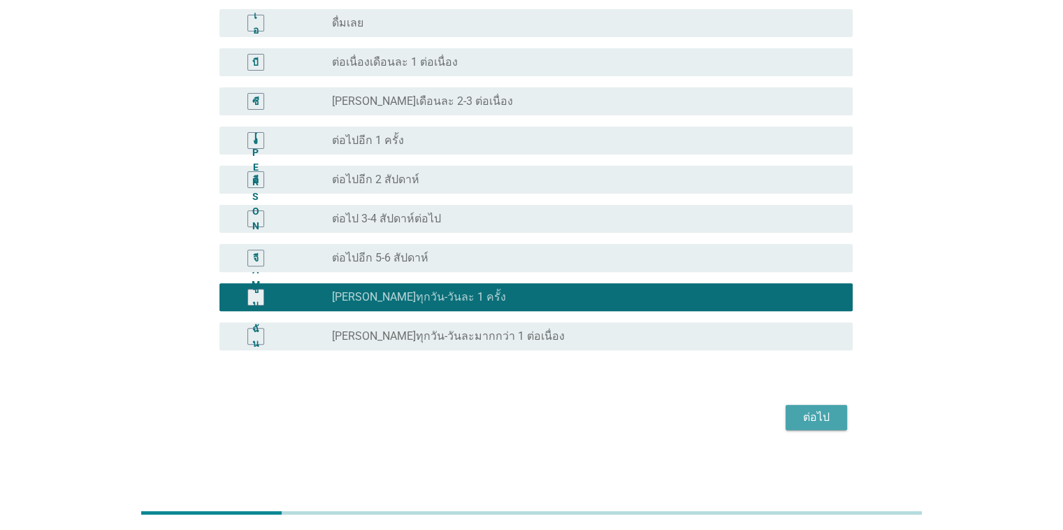
click at [690, 416] on font "ต่อไป" at bounding box center [816, 416] width 27 height 13
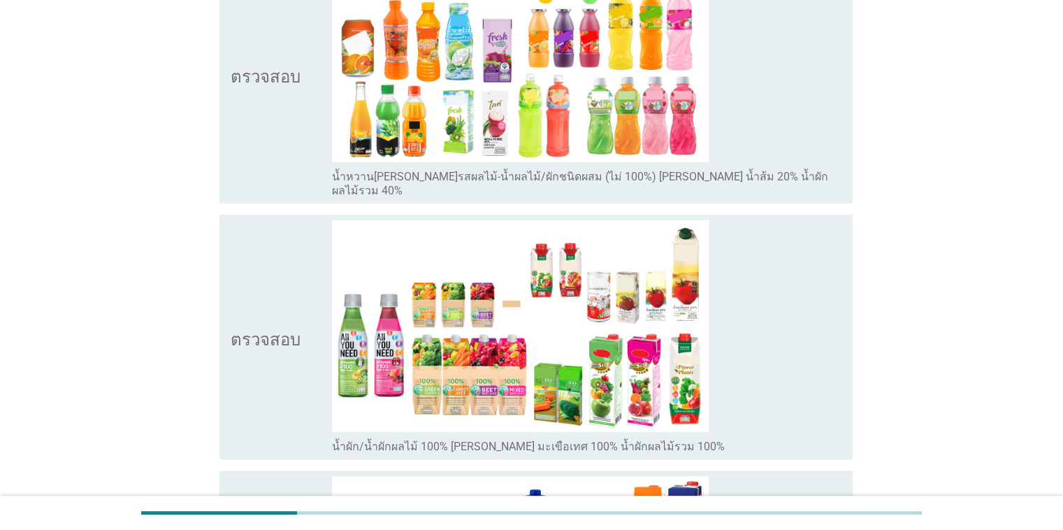
scroll to position [251, 0]
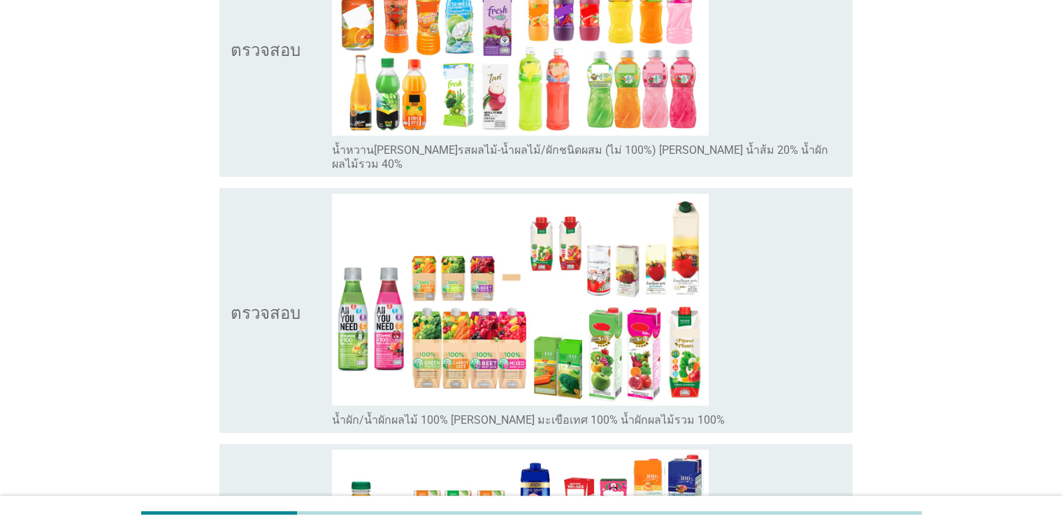
click at [256, 284] on icon "ตรวจสอบ" at bounding box center [266, 310] width 70 height 233
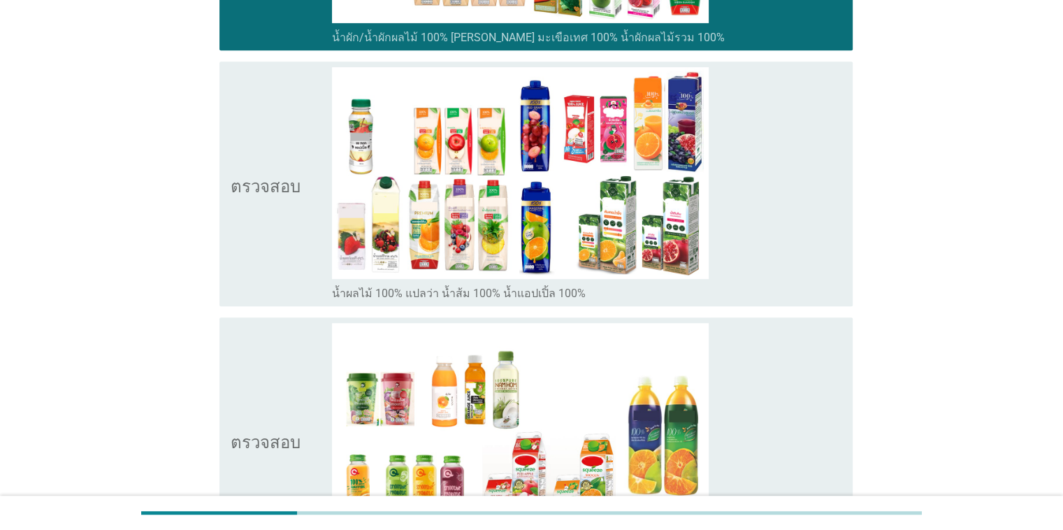
scroll to position [892, 0]
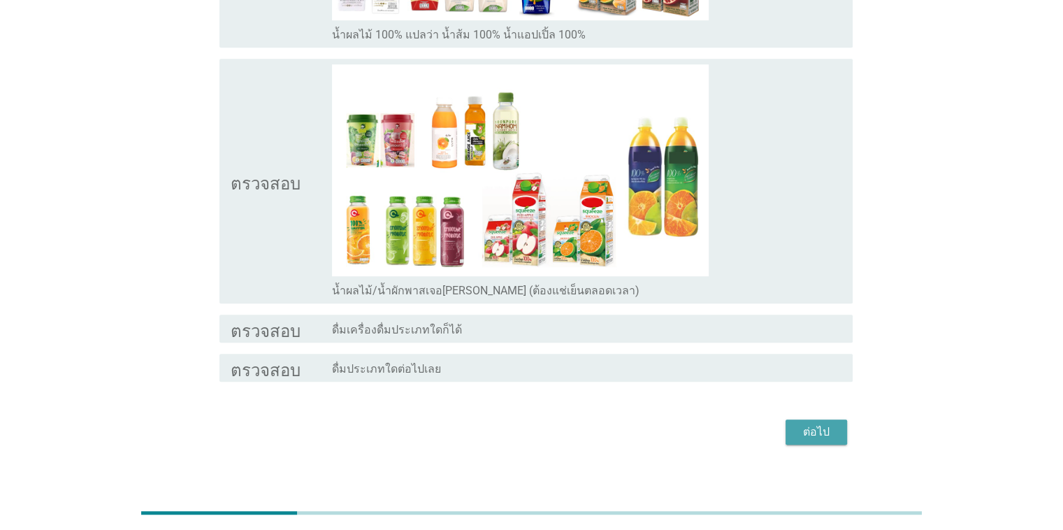
click at [690, 419] on button "ต่อไป" at bounding box center [815, 431] width 61 height 25
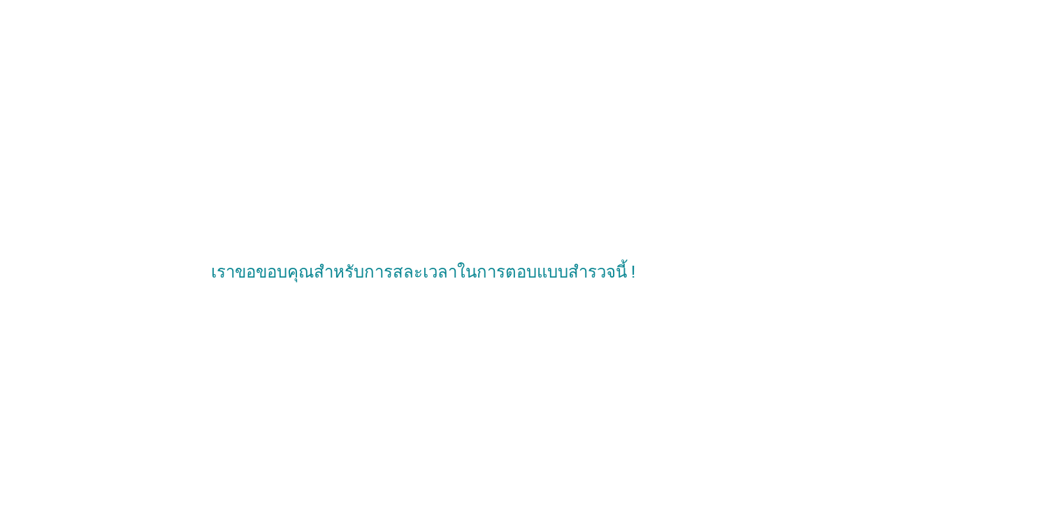
scroll to position [0, 0]
